Goal: Task Accomplishment & Management: Manage account settings

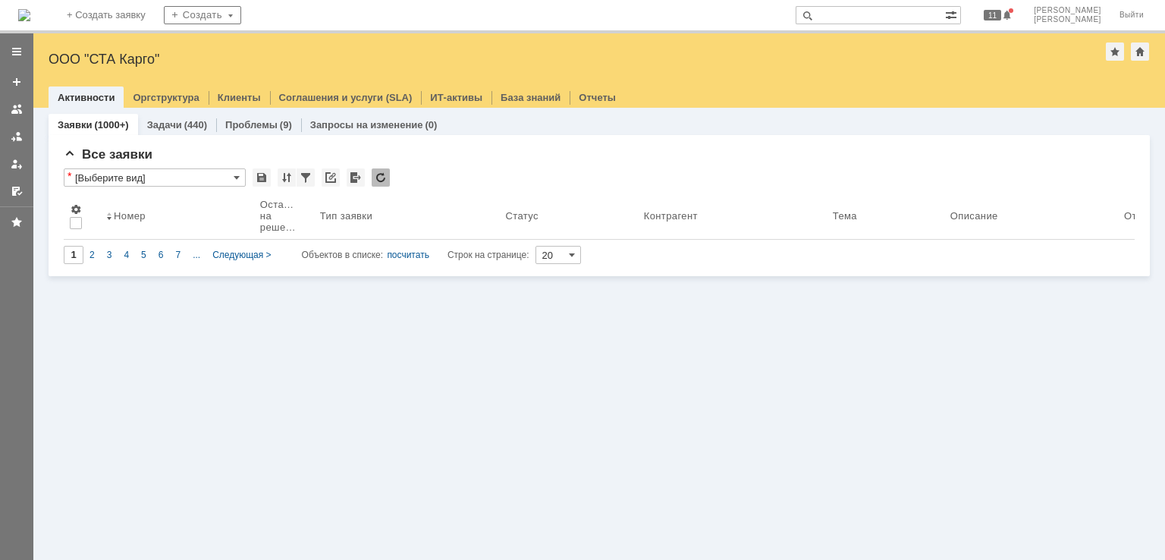
click at [30, 13] on img at bounding box center [24, 15] width 12 height 12
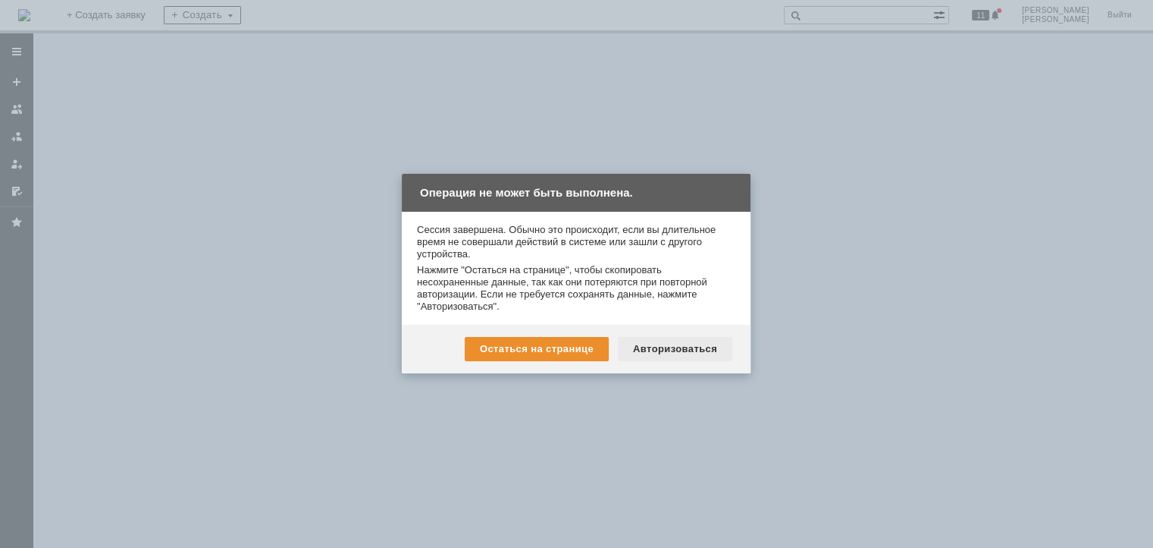
click at [674, 351] on div "Авторизоваться" at bounding box center [675, 349] width 115 height 24
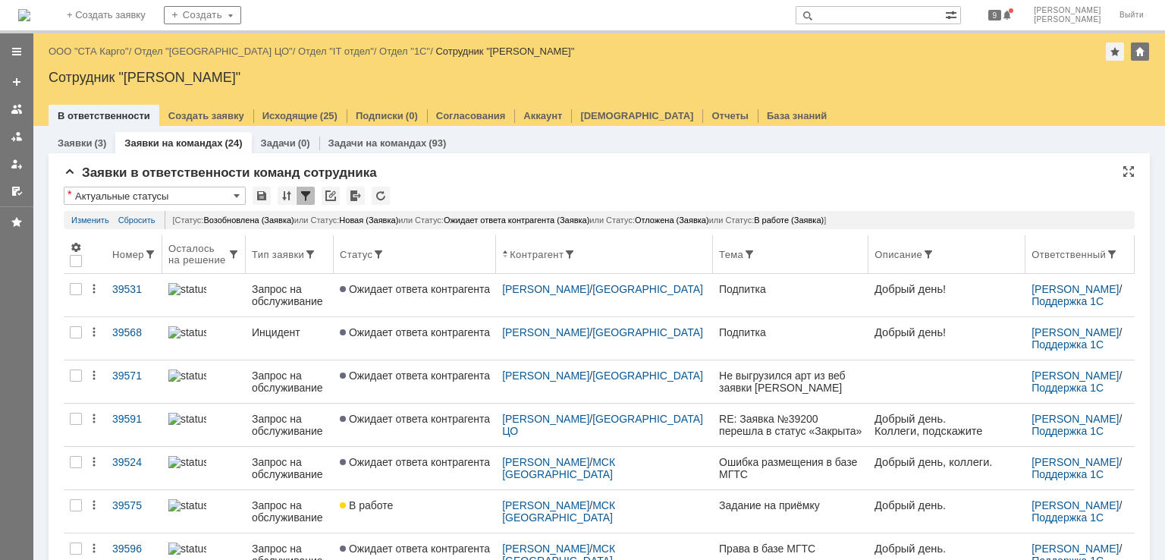
click at [131, 255] on div "Номер" at bounding box center [128, 254] width 32 height 11
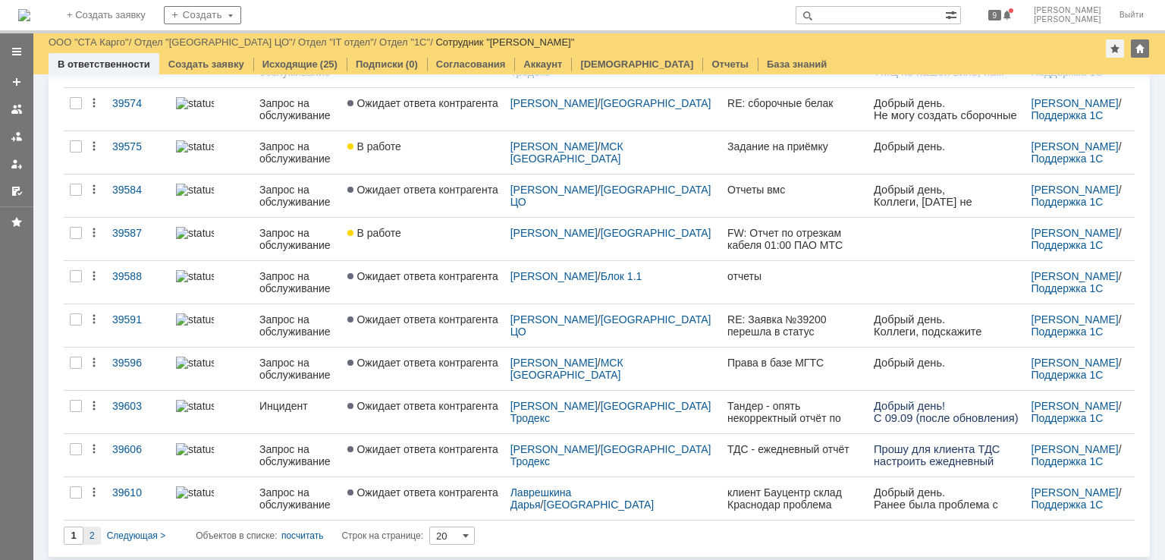
click at [95, 527] on div "2" at bounding box center [91, 535] width 17 height 18
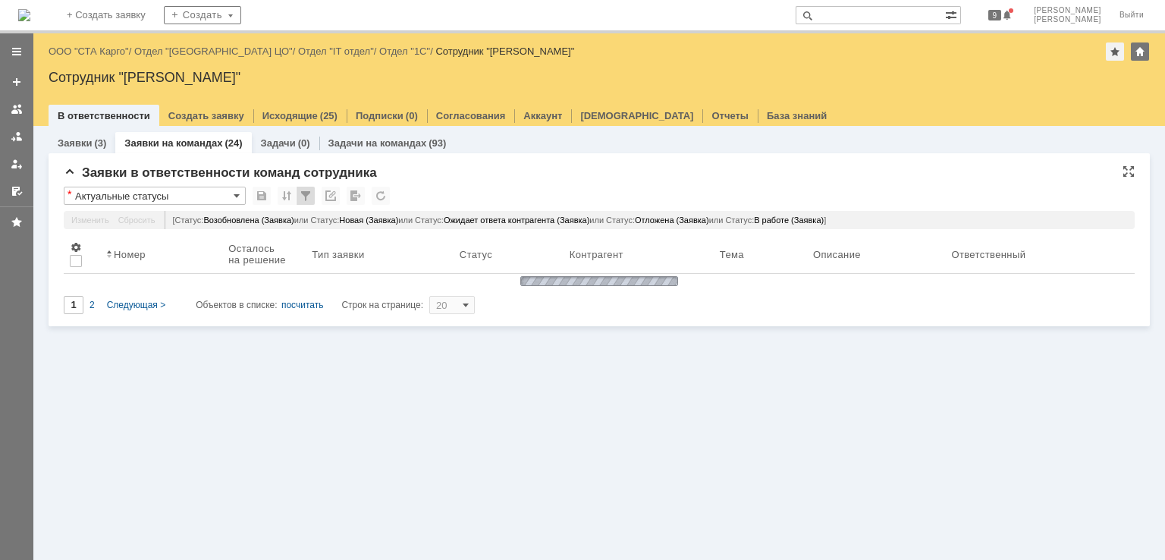
type input "2"
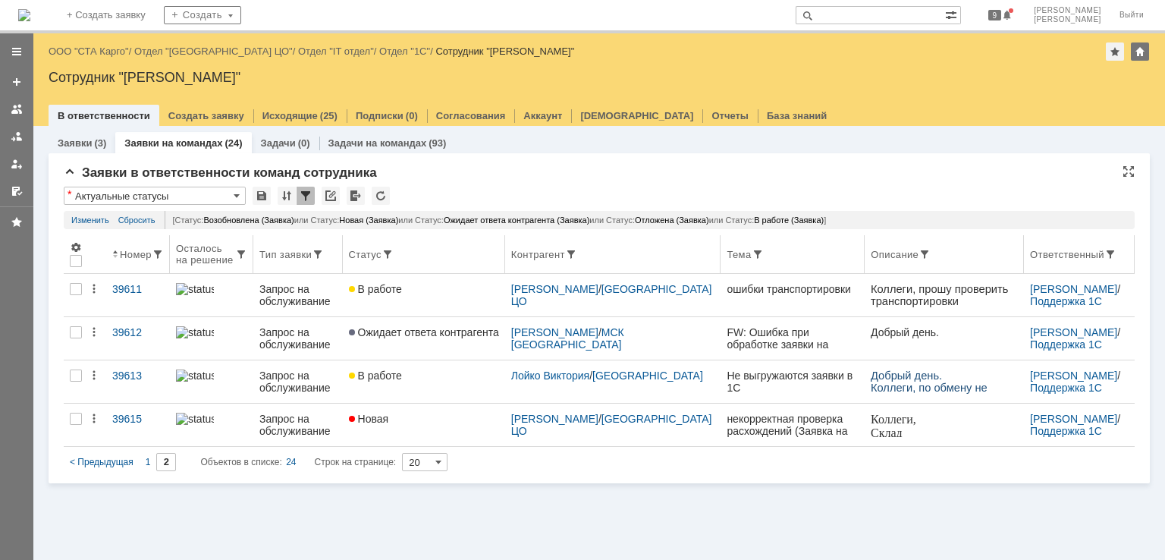
click at [137, 253] on div "Номер" at bounding box center [136, 254] width 32 height 11
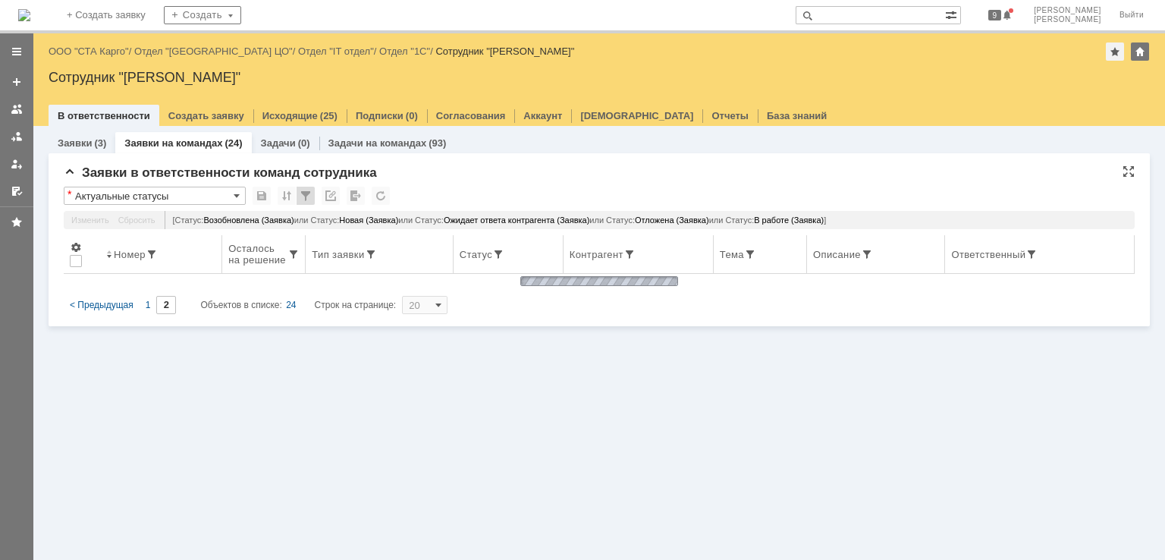
type input "1"
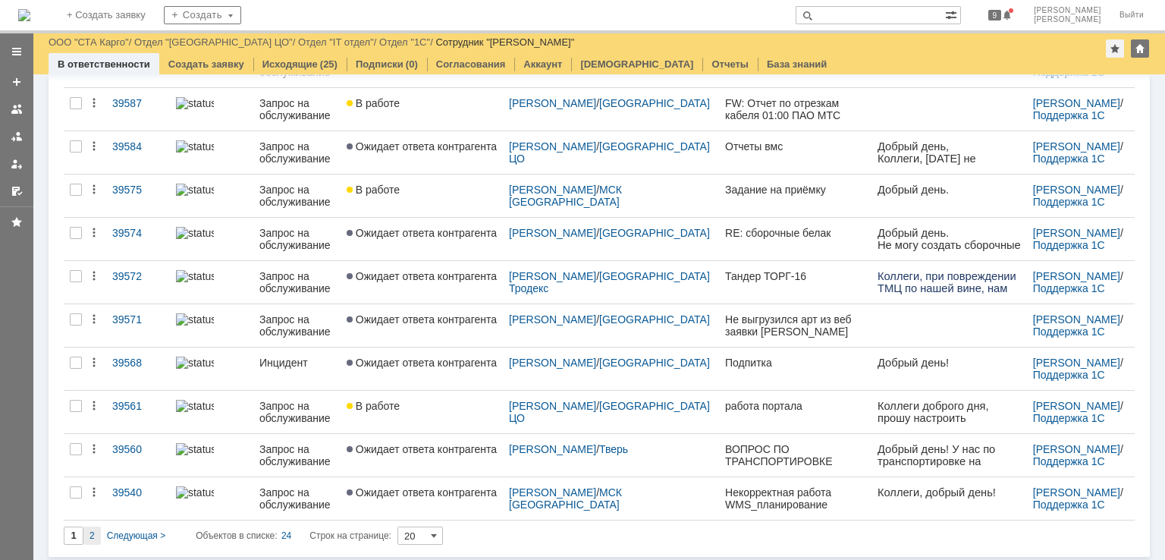
click at [93, 530] on span "2" at bounding box center [91, 535] width 5 height 11
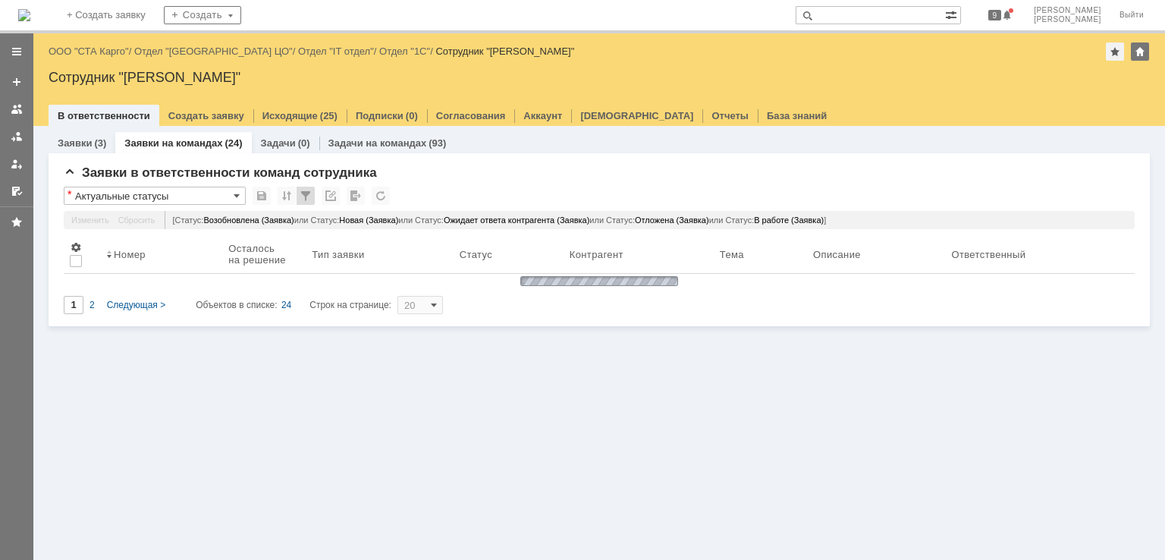
type input "2"
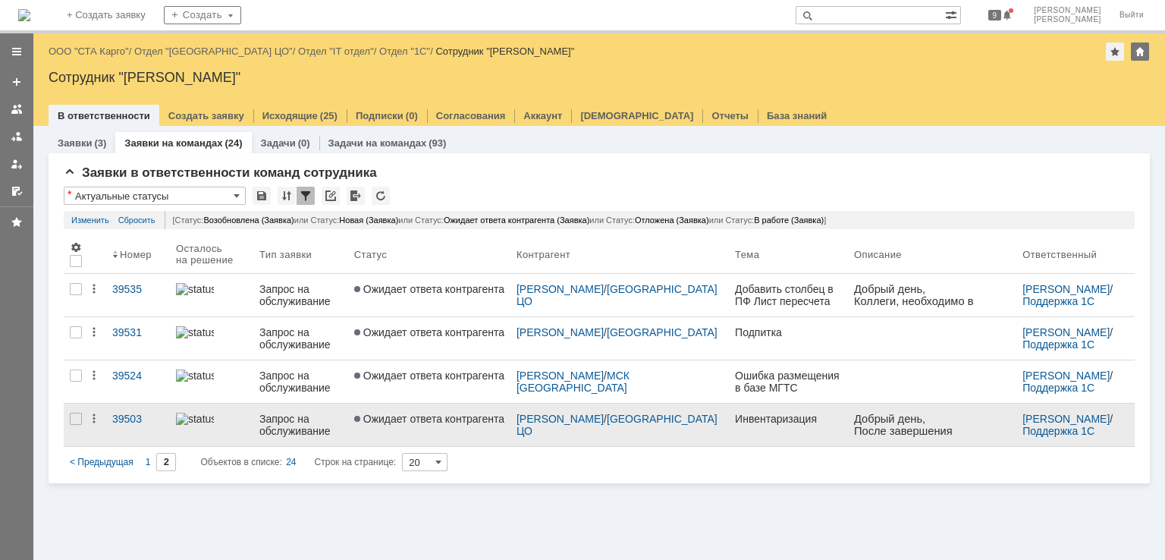
click at [470, 430] on link "Ожидает ответа контрагента" at bounding box center [429, 424] width 162 height 42
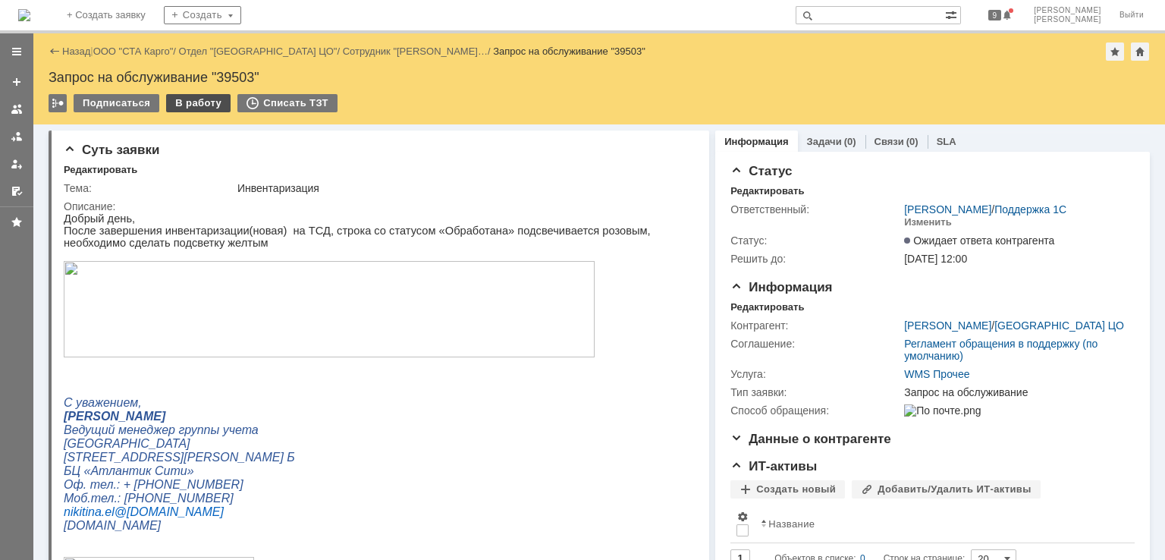
click at [203, 99] on div "В работу" at bounding box center [198, 103] width 64 height 18
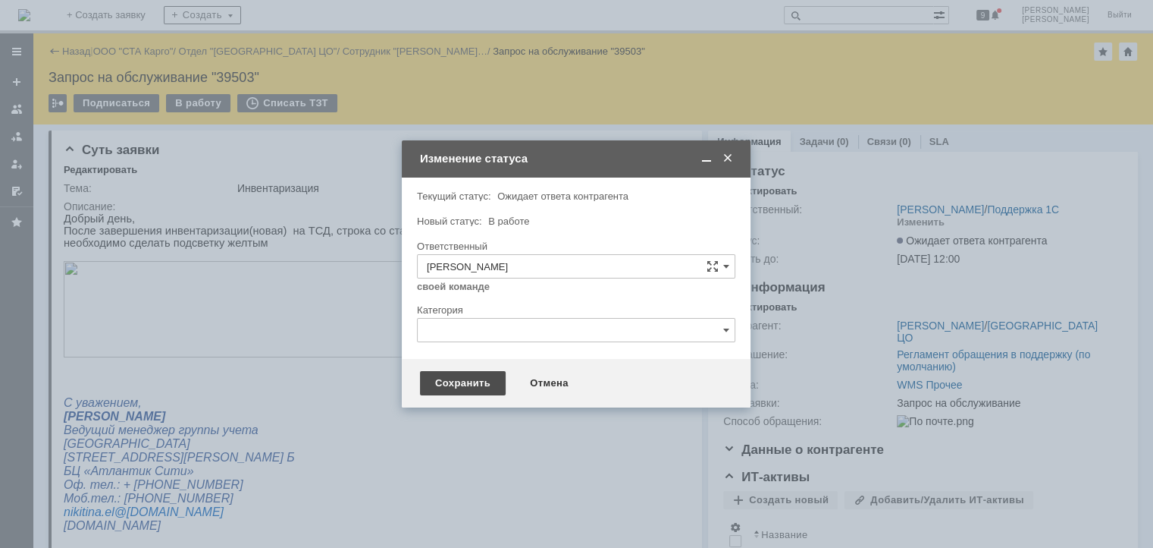
click at [452, 389] on div "Сохранить" at bounding box center [463, 383] width 86 height 24
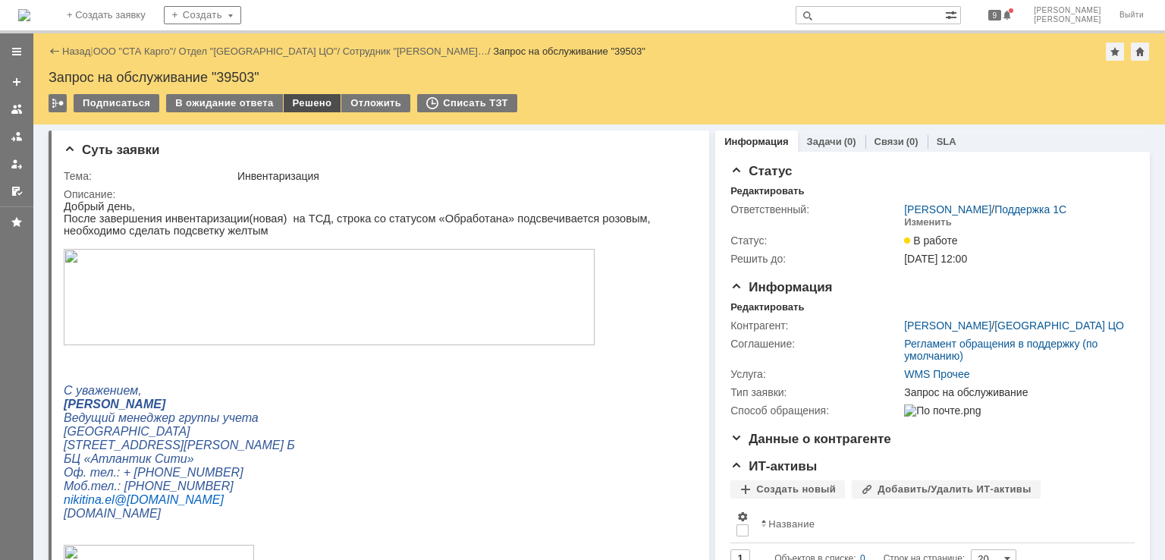
click at [314, 103] on div "Решено" at bounding box center [313, 103] width 58 height 18
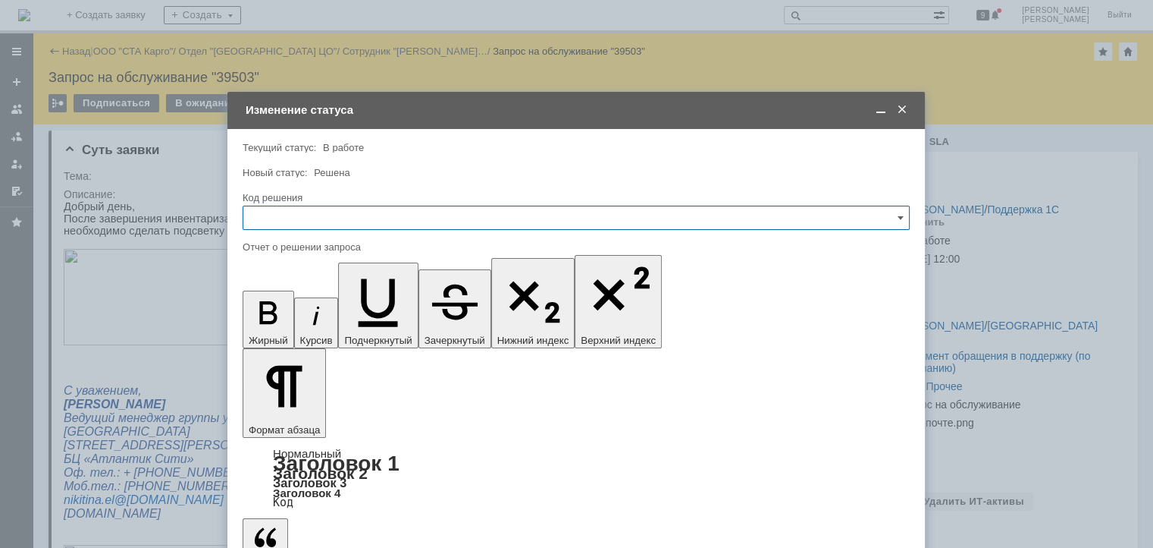
click at [904, 105] on span at bounding box center [902, 110] width 15 height 14
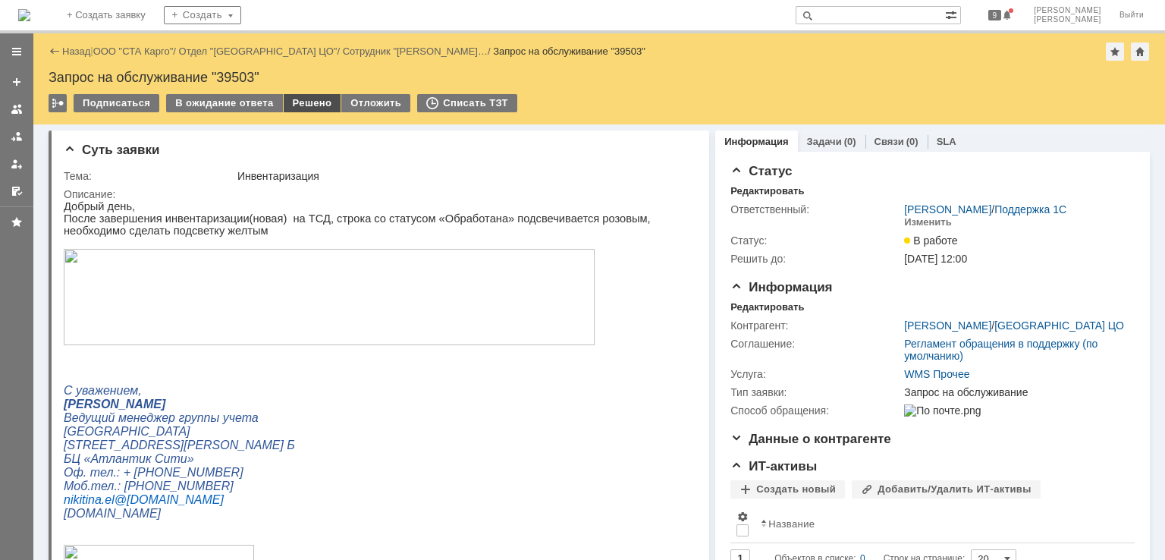
click at [309, 104] on div "Решено" at bounding box center [313, 103] width 58 height 18
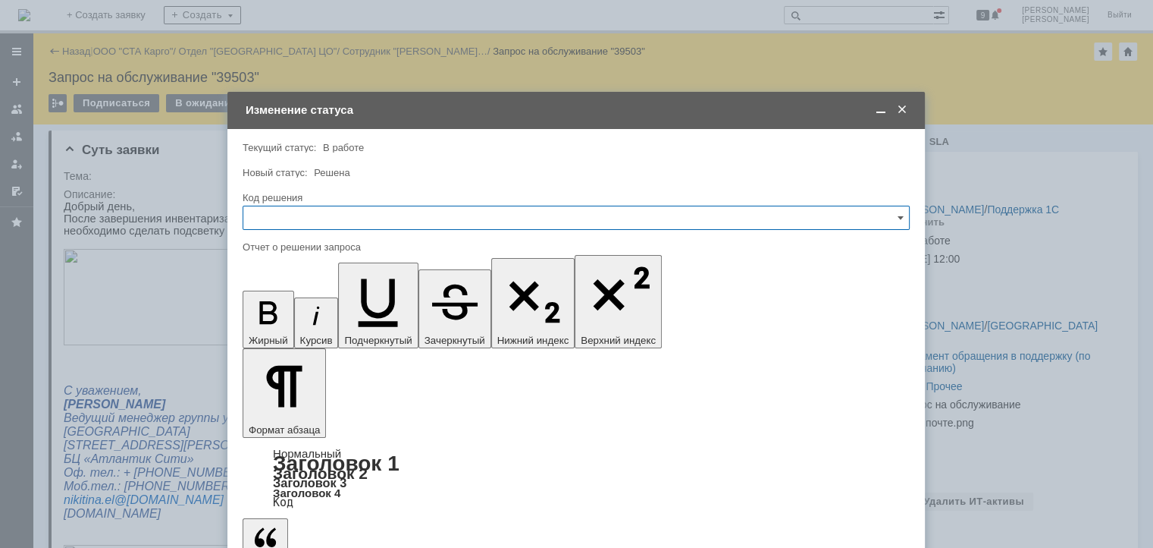
click at [361, 225] on input "text" at bounding box center [576, 218] width 667 height 24
drag, startPoint x: 293, startPoint y: 408, endPoint x: 306, endPoint y: 394, distance: 18.3
click at [293, 409] on div "Решено" at bounding box center [576, 421] width 666 height 24
type input "Решено"
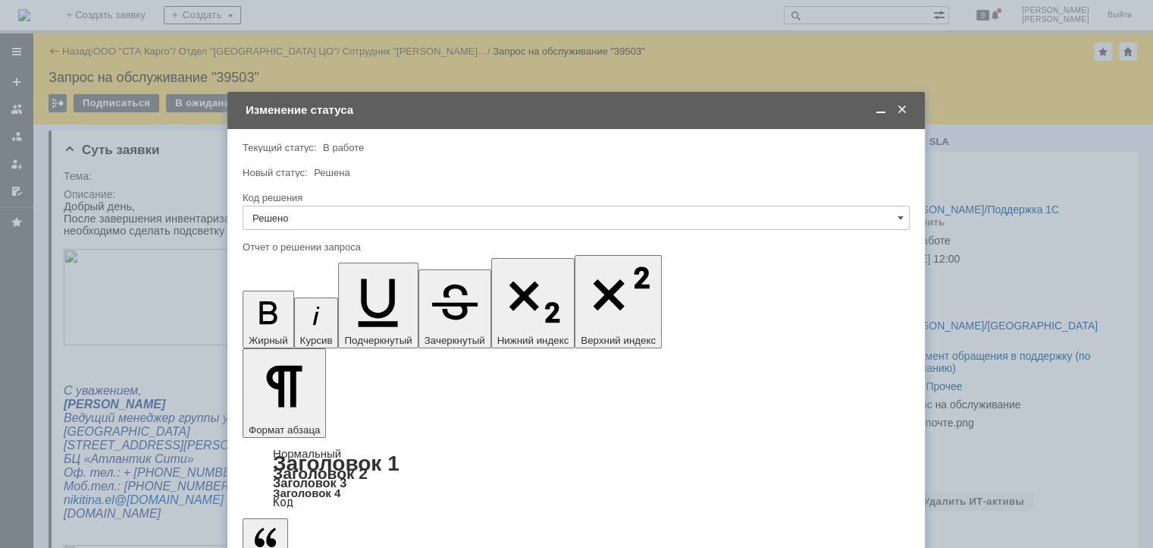
type input "Решено"
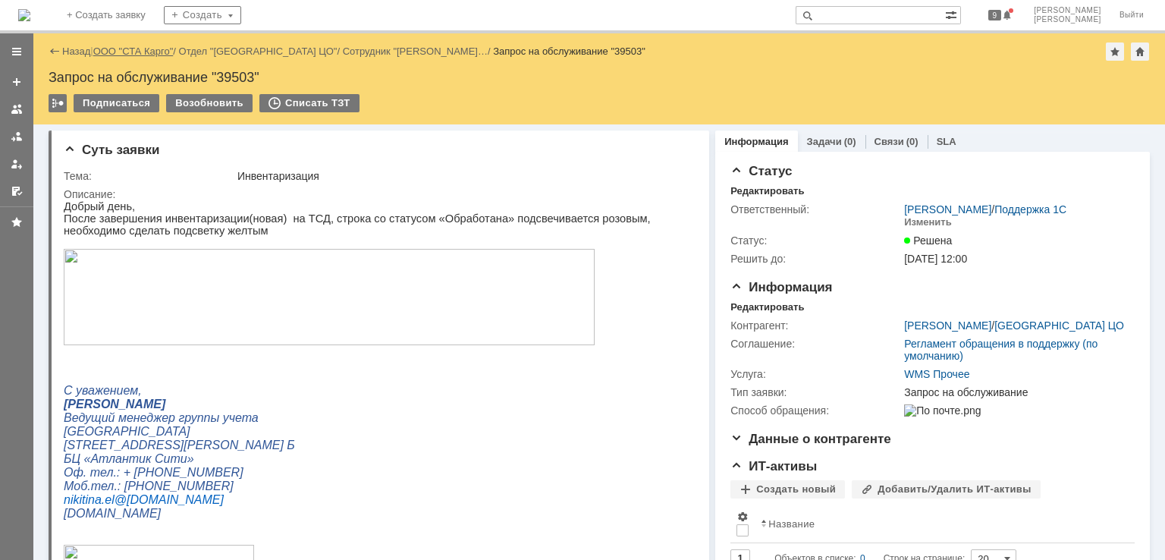
click at [126, 54] on link "ООО "СТА Карго"" at bounding box center [133, 51] width 80 height 11
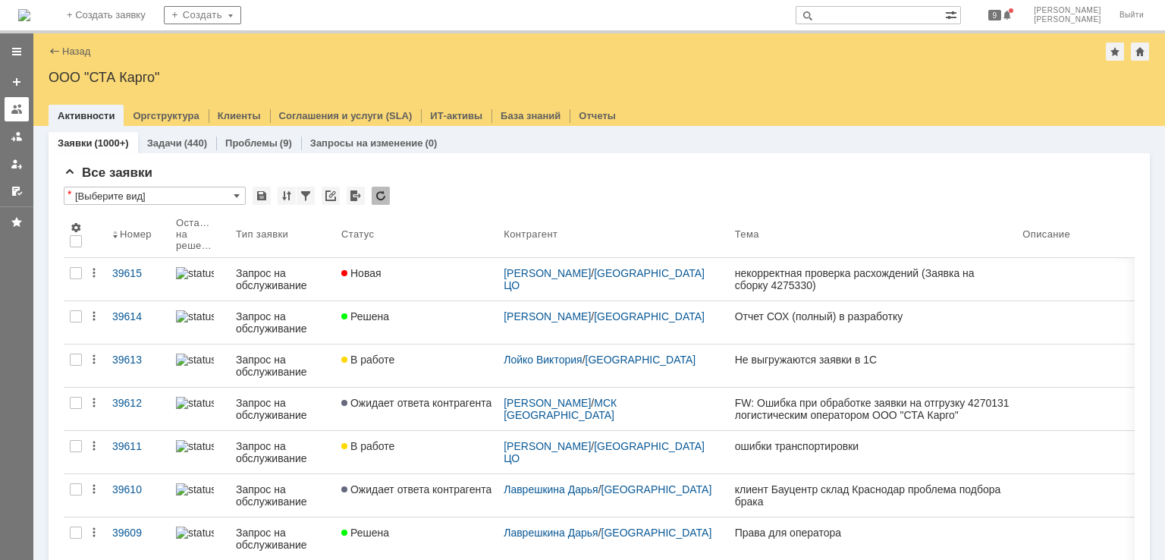
click at [27, 111] on link at bounding box center [17, 109] width 24 height 24
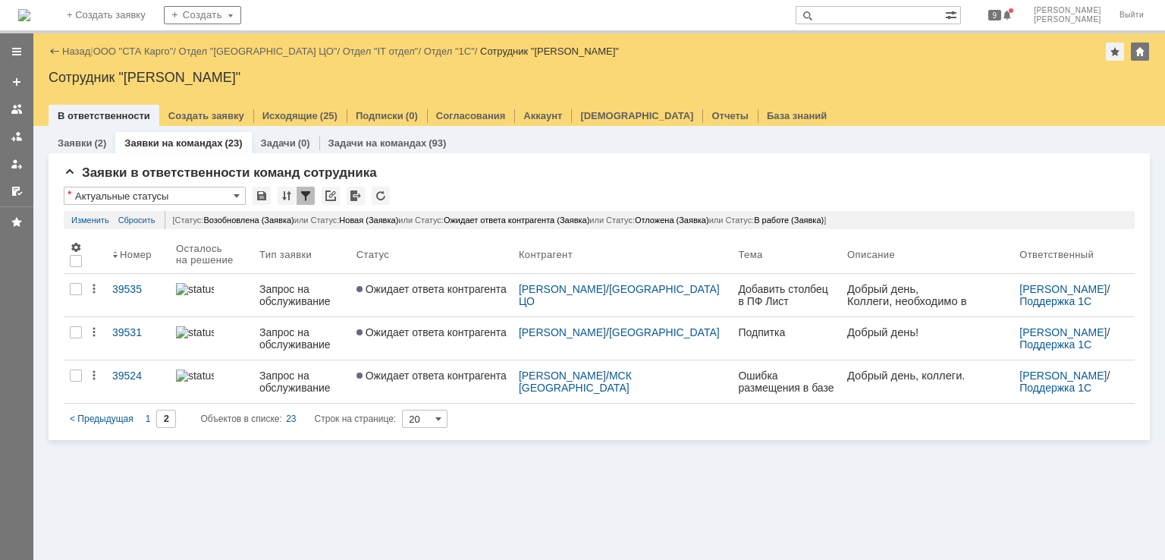
click at [149, 420] on div "1" at bounding box center [148, 419] width 17 height 18
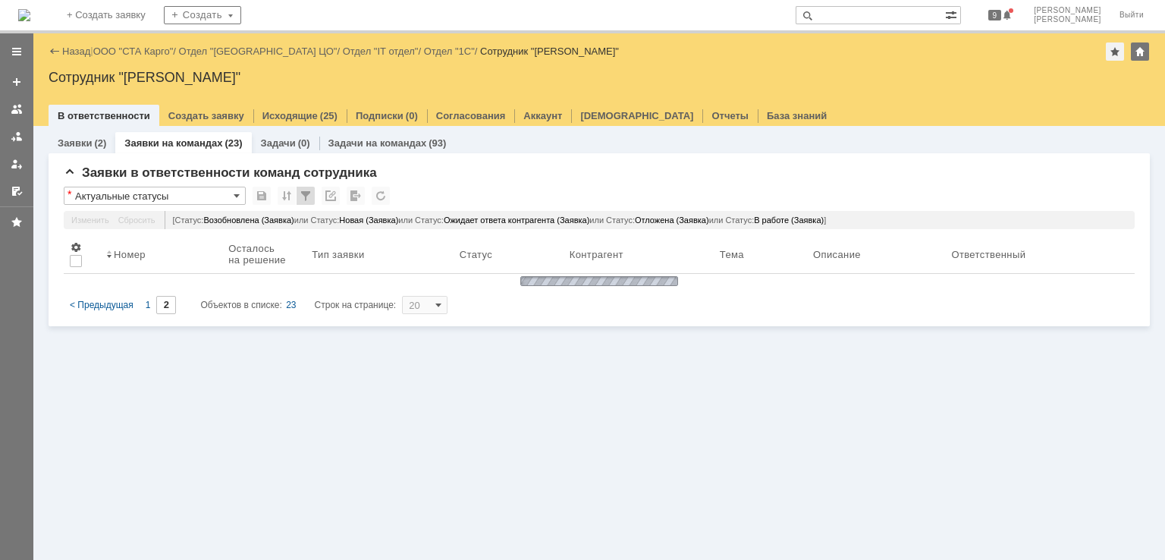
type input "1"
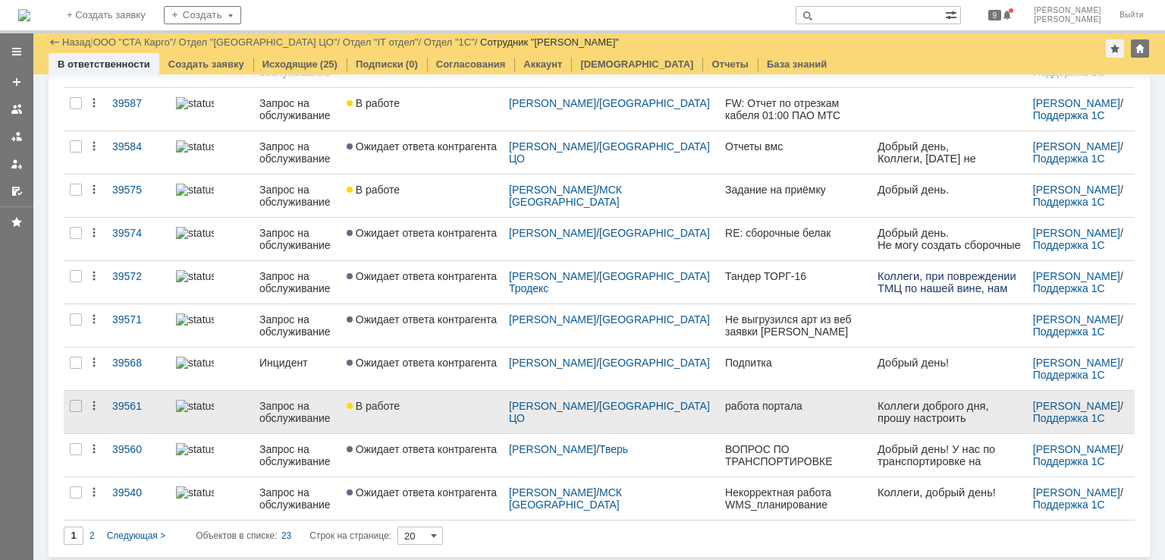
click at [446, 407] on div "В работе" at bounding box center [422, 406] width 150 height 12
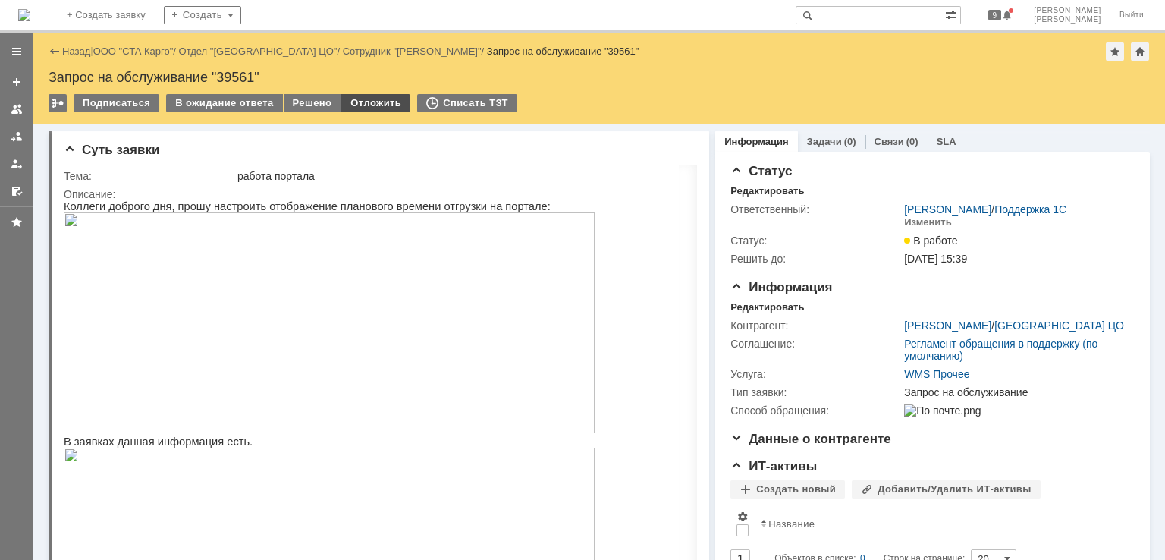
click at [370, 98] on div "Отложить" at bounding box center [375, 103] width 69 height 18
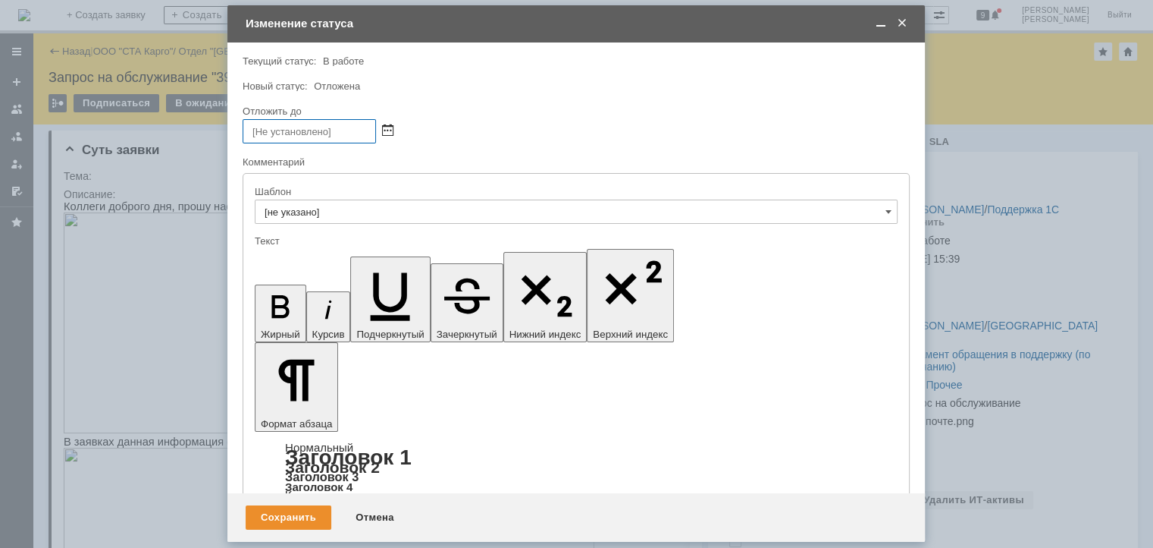
click at [391, 125] on span at bounding box center [387, 131] width 11 height 12
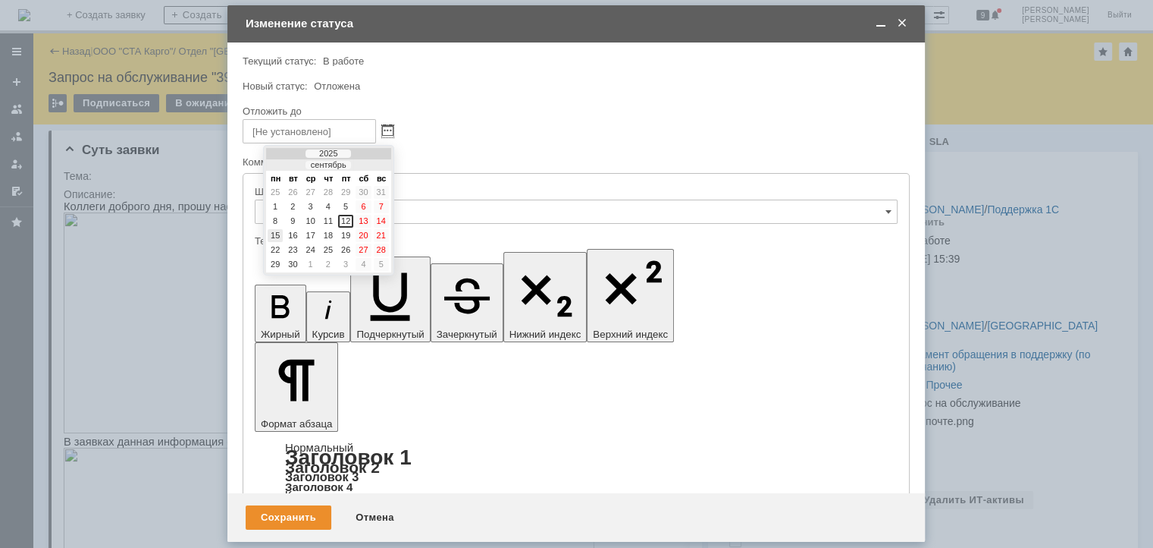
click at [276, 231] on div "15" at bounding box center [275, 235] width 15 height 13
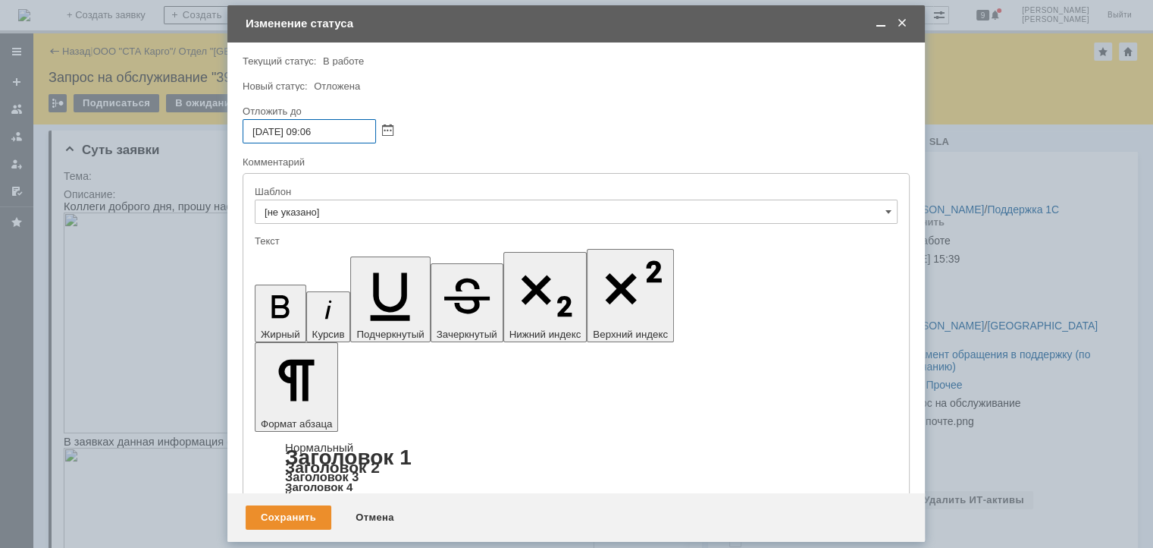
drag, startPoint x: 343, startPoint y: 128, endPoint x: 306, endPoint y: 137, distance: 38.1
click at [306, 137] on input "[DATE] 09:06" at bounding box center [309, 131] width 133 height 24
type input "[DATE] 10:00"
click at [287, 507] on div "Сохранить" at bounding box center [289, 517] width 86 height 24
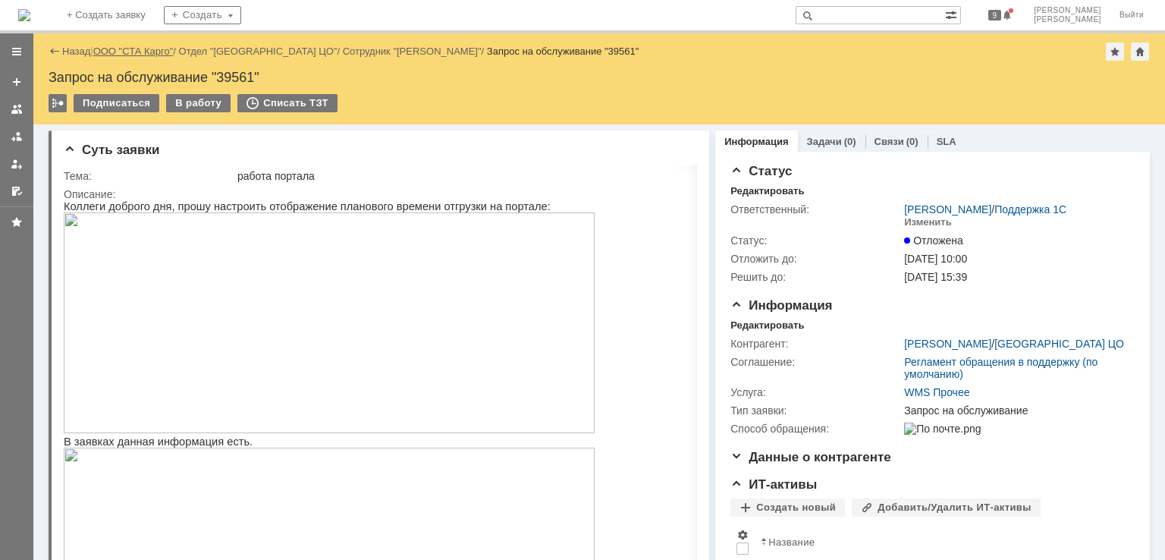
click at [124, 52] on link "ООО "СТА Карго"" at bounding box center [133, 51] width 80 height 11
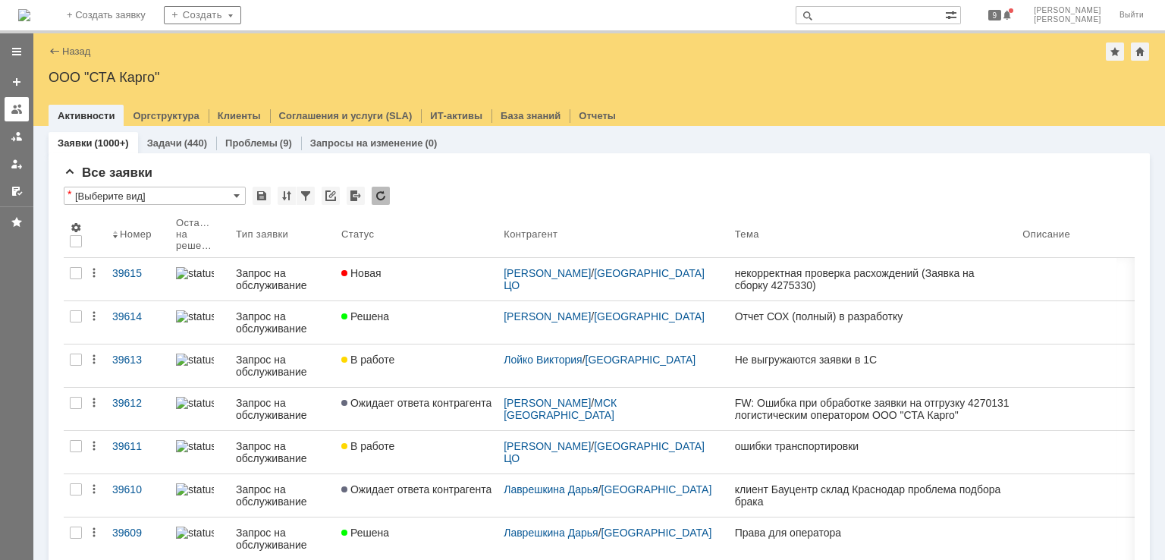
click at [24, 107] on link at bounding box center [17, 109] width 24 height 24
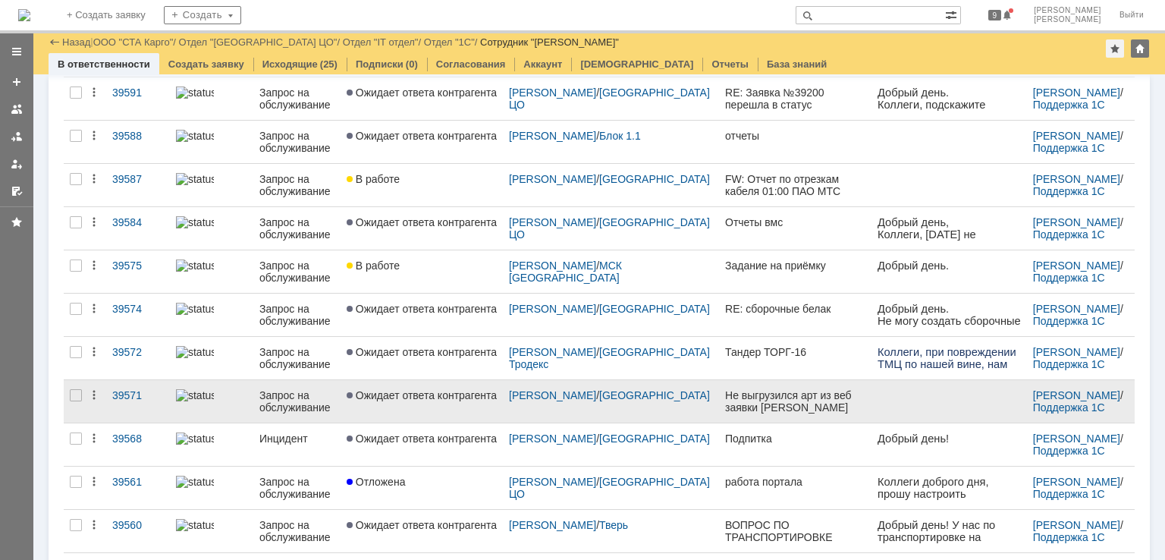
click at [426, 406] on link "Ожидает ответа контрагента" at bounding box center [422, 401] width 162 height 42
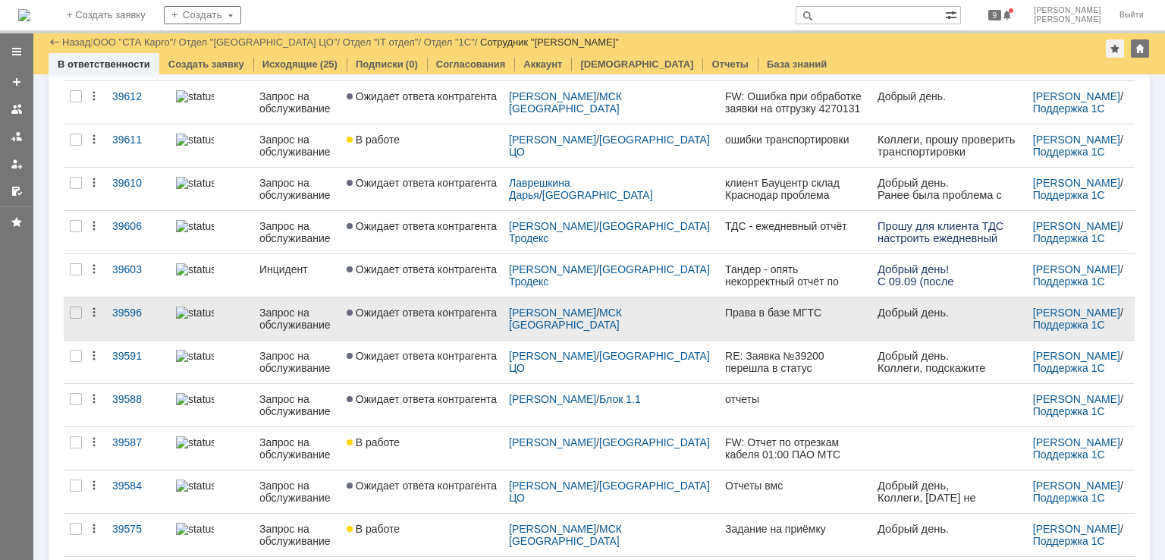
click at [439, 328] on link "Ожидает ответа контрагента" at bounding box center [422, 318] width 162 height 42
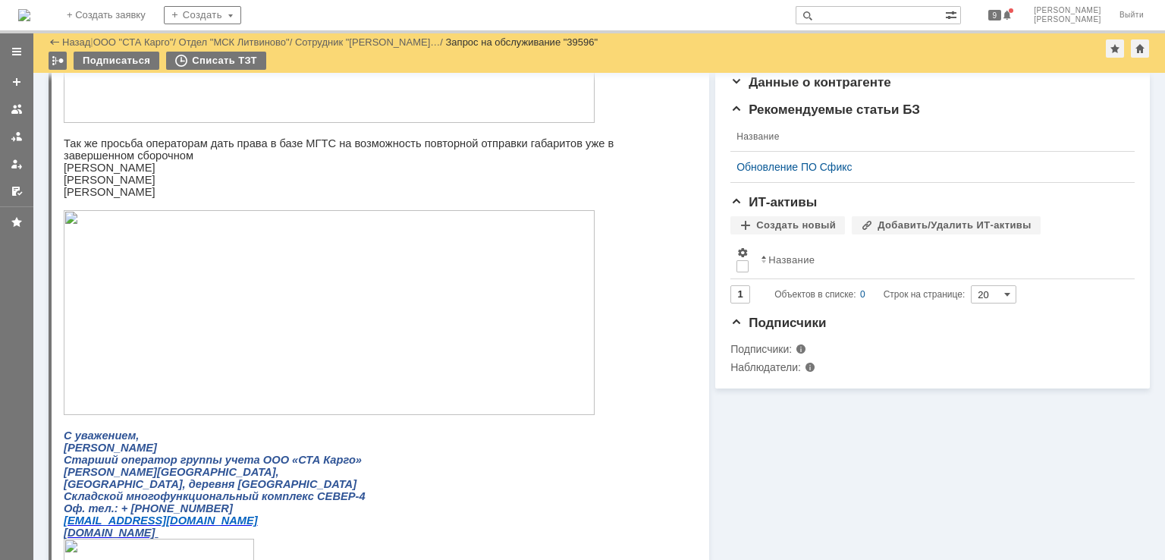
click at [392, 364] on img at bounding box center [329, 312] width 531 height 205
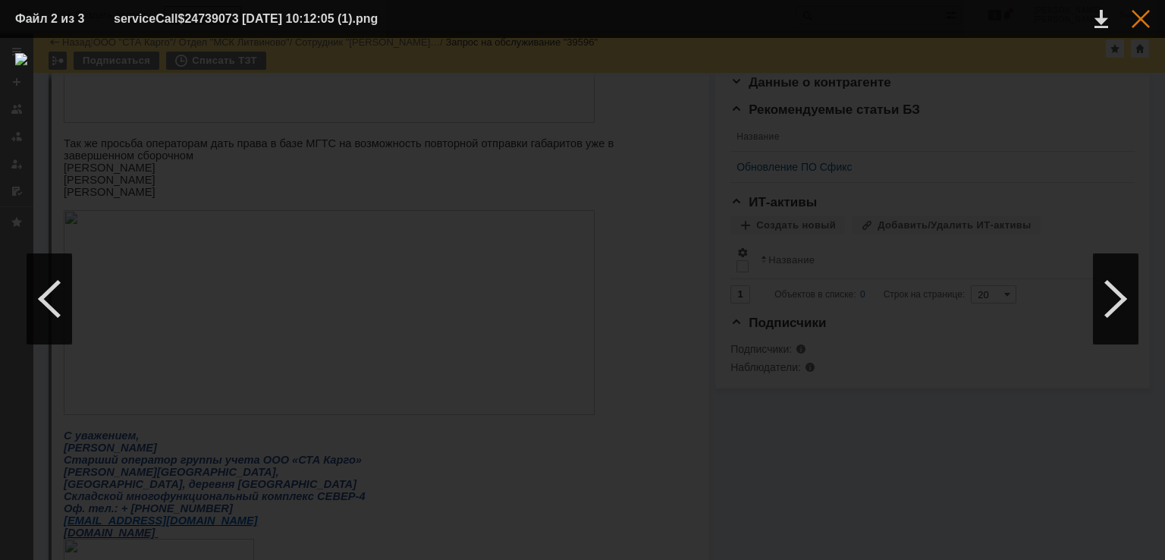
click at [1135, 16] on div at bounding box center [1140, 19] width 18 height 18
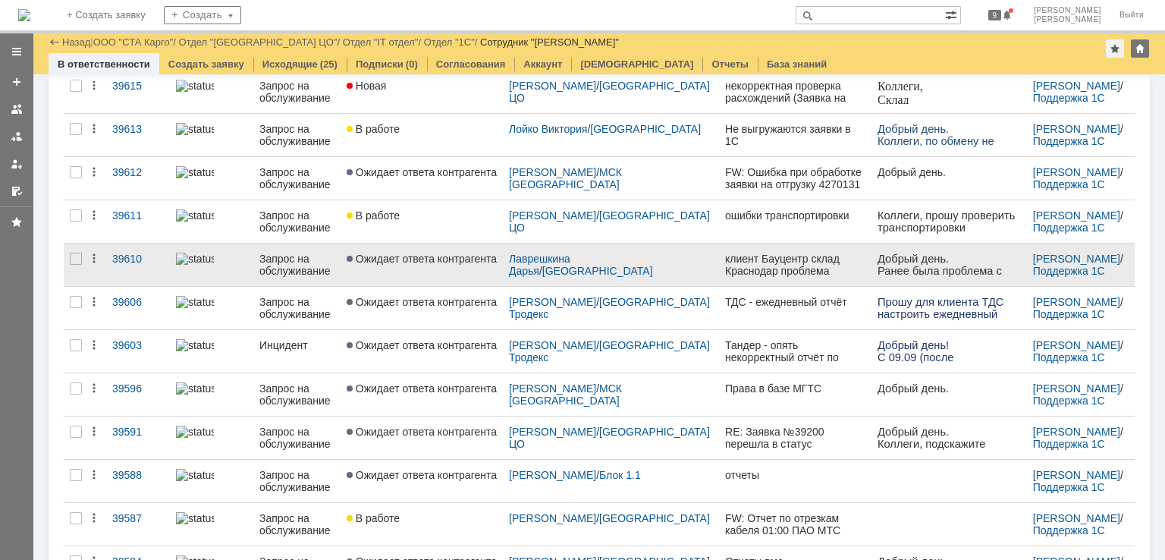
click at [433, 273] on link "Ожидает ответа контрагента" at bounding box center [422, 264] width 162 height 42
